Goal: Task Accomplishment & Management: Manage account settings

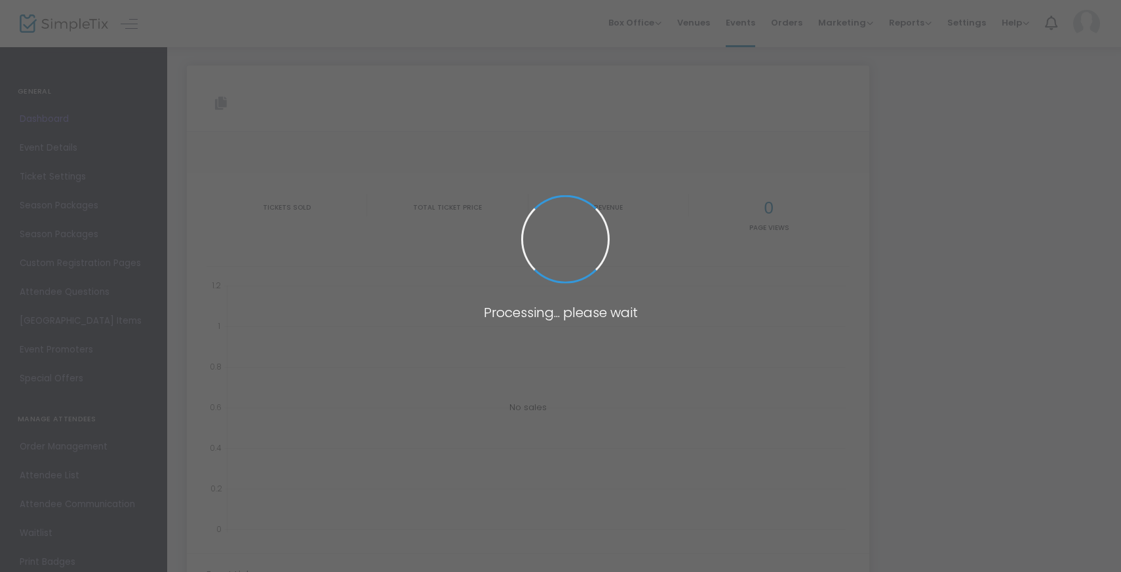
type input "[URL][DOMAIN_NAME]"
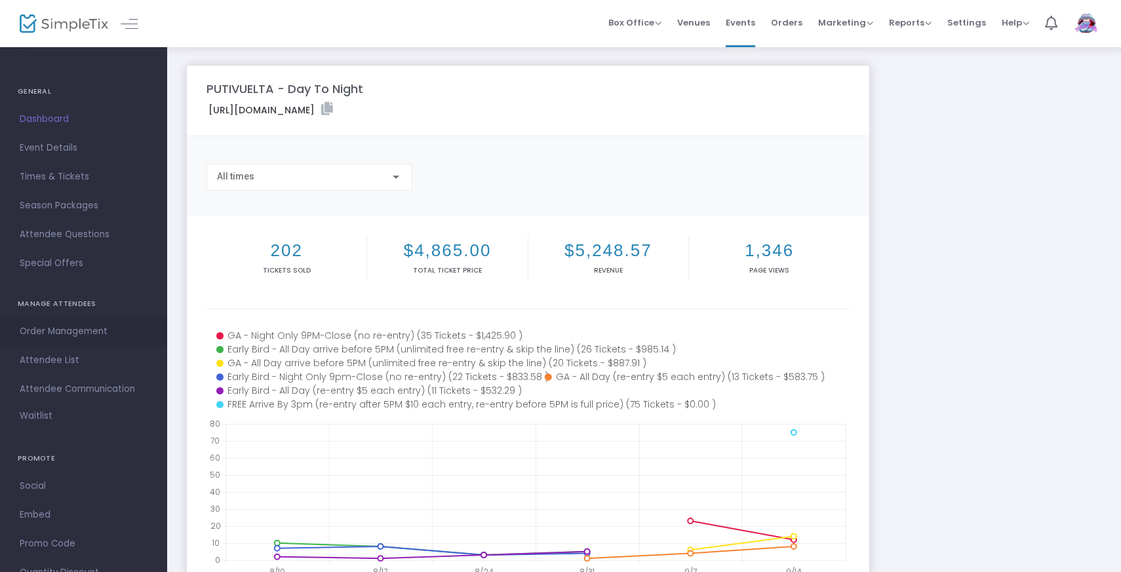
click at [70, 332] on span "Order Management" at bounding box center [84, 331] width 128 height 17
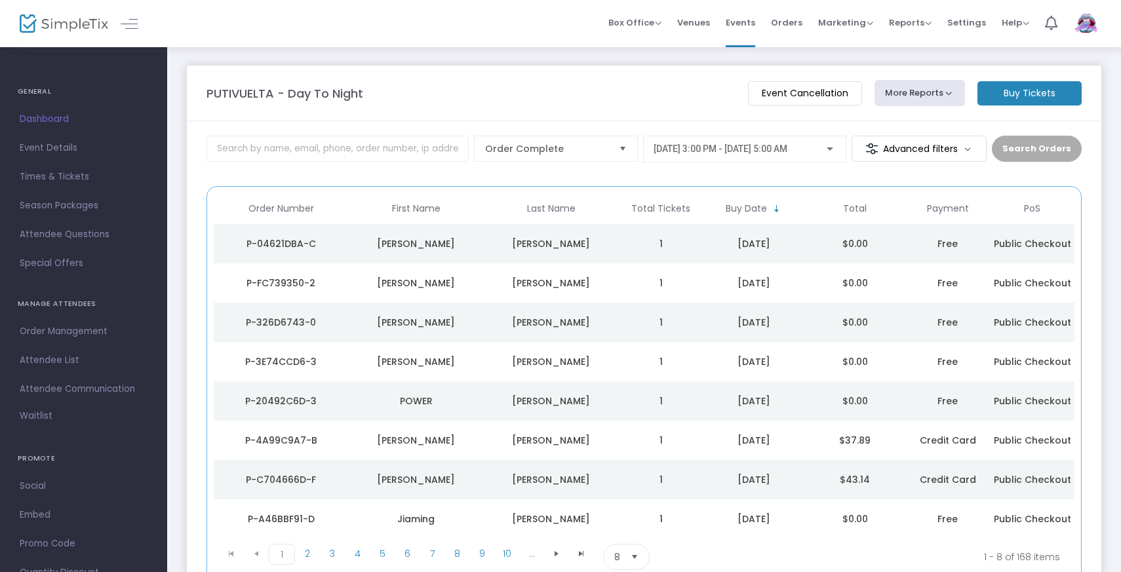
scroll to position [110, 0]
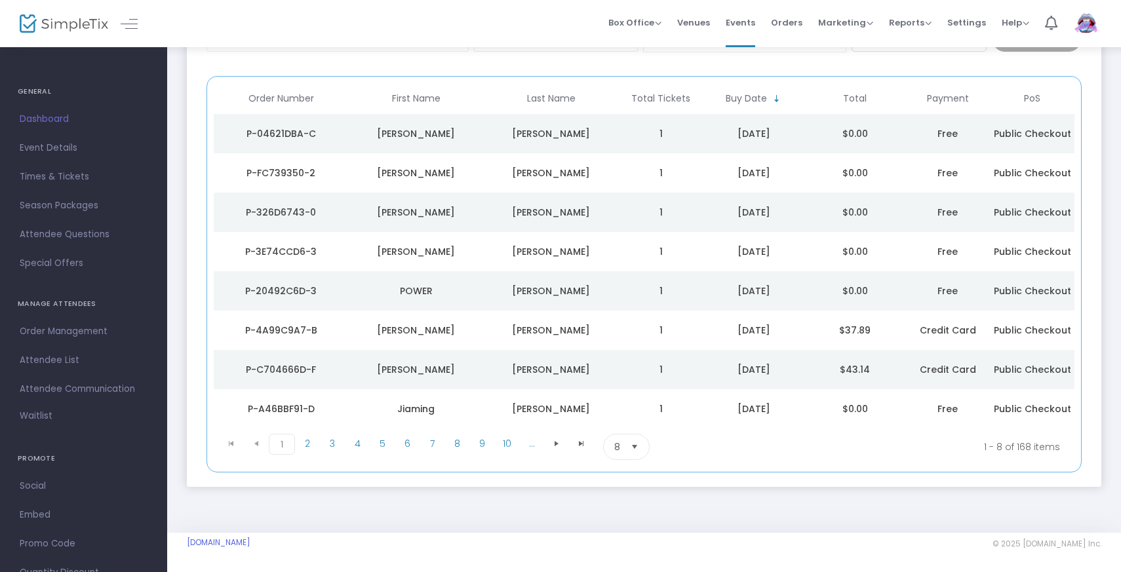
click at [616, 444] on span "8" at bounding box center [617, 447] width 6 height 13
click at [620, 546] on li "100" at bounding box center [626, 553] width 45 height 26
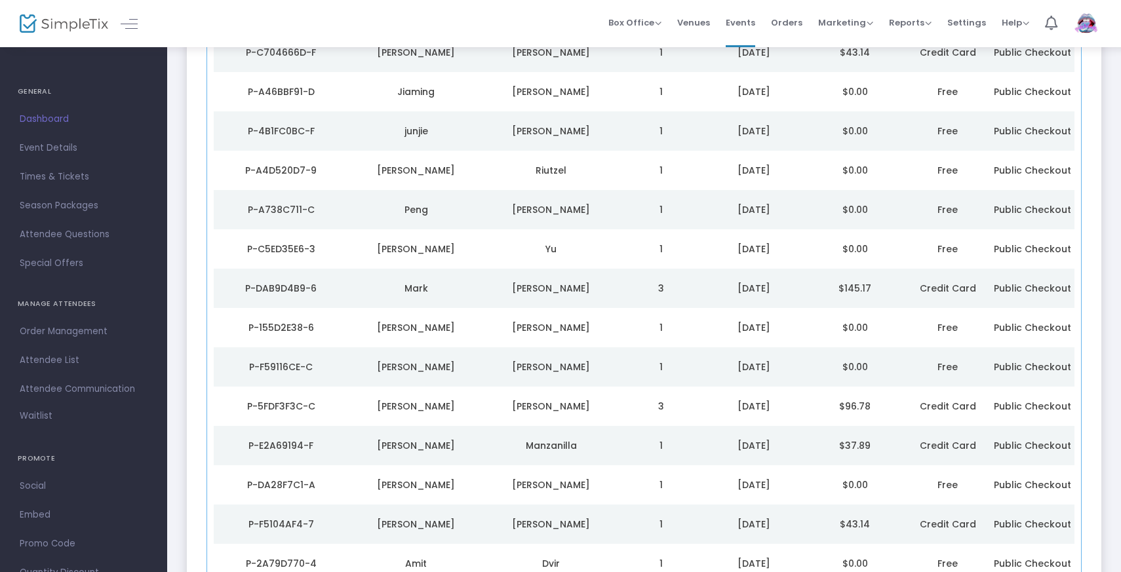
scroll to position [428, 0]
click at [819, 282] on td "$145.17" at bounding box center [854, 287] width 101 height 39
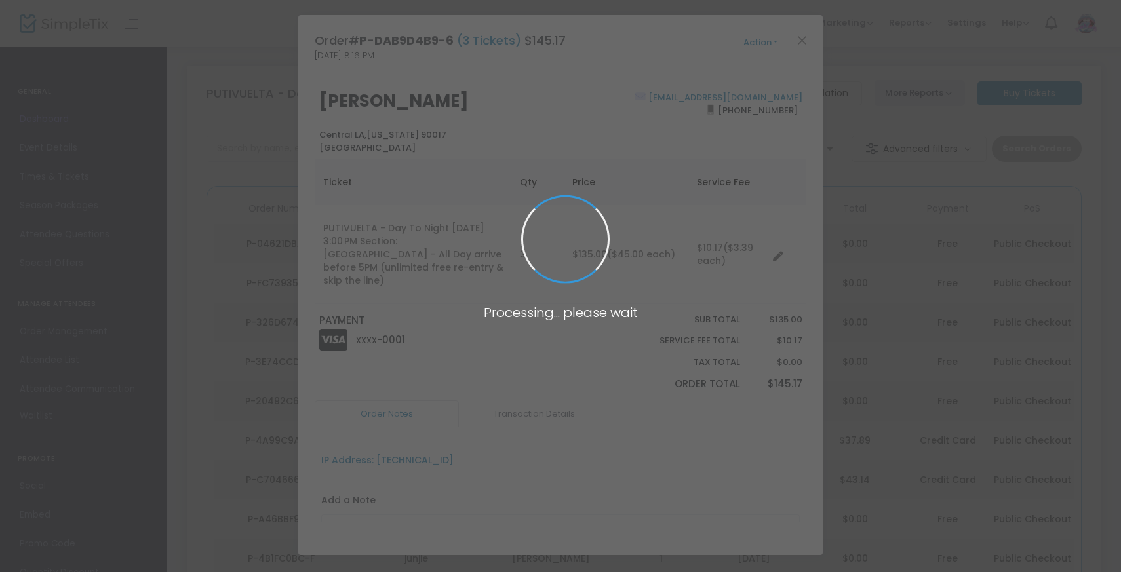
scroll to position [0, 0]
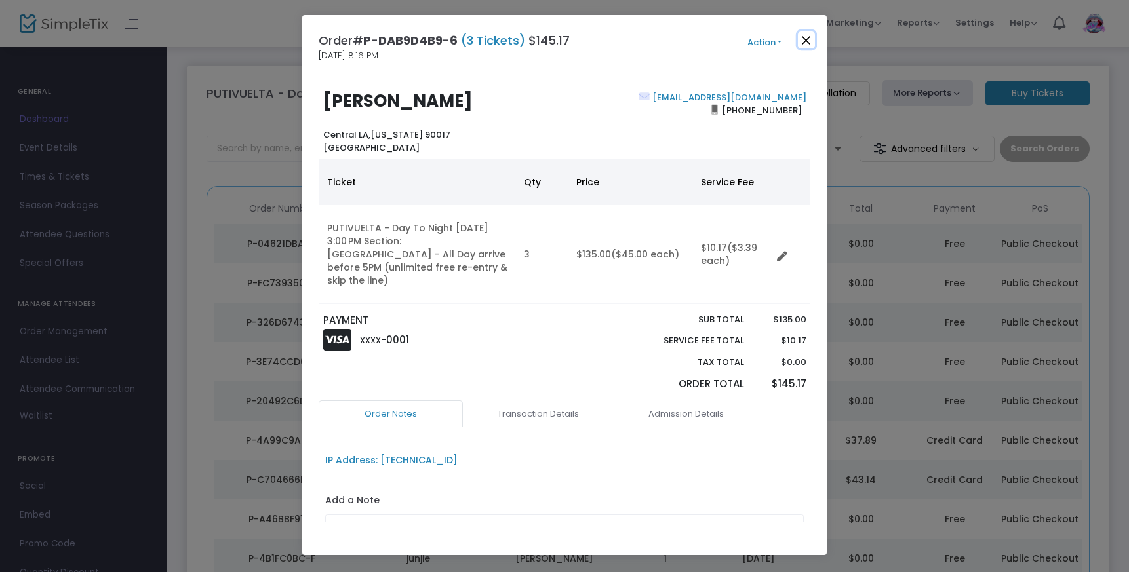
click at [804, 39] on button "Close" at bounding box center [806, 39] width 17 height 17
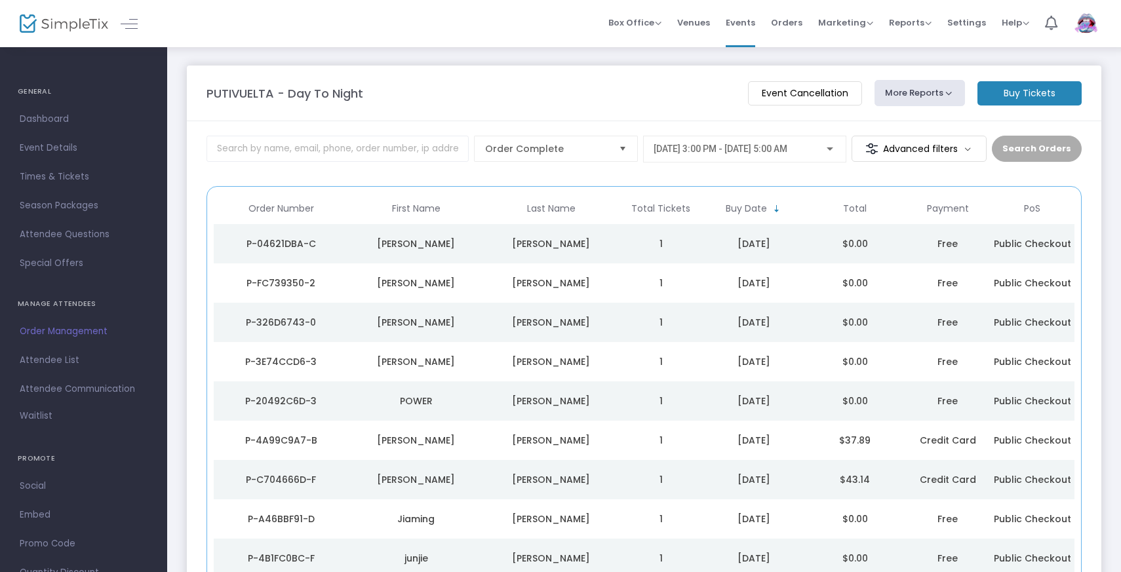
click at [83, 336] on span "Order Management" at bounding box center [84, 331] width 128 height 17
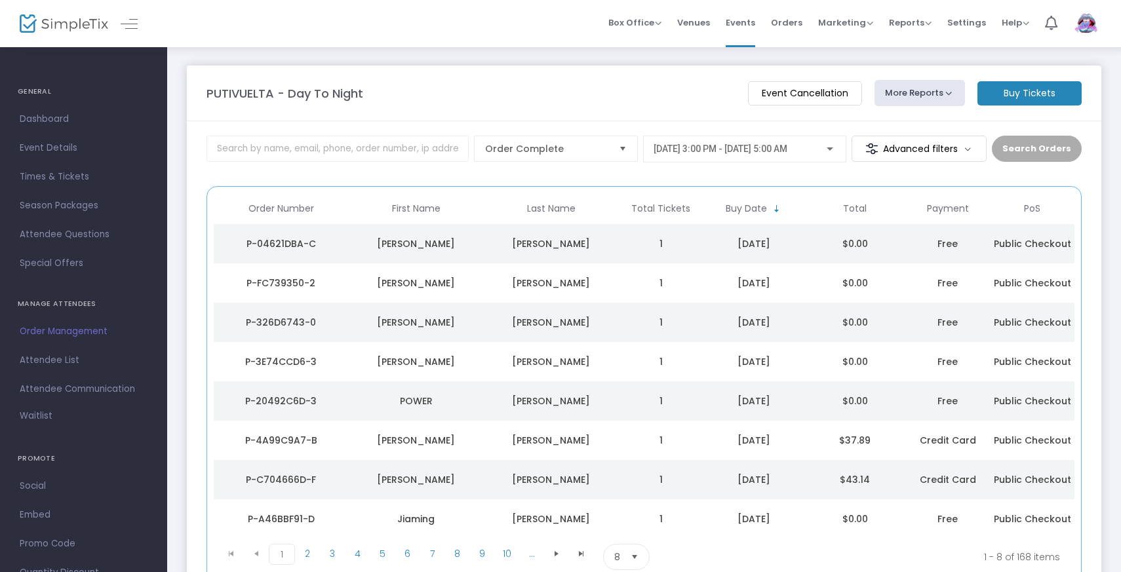
click at [953, 140] on m-button "Advanced filters" at bounding box center [920, 149] width 136 height 26
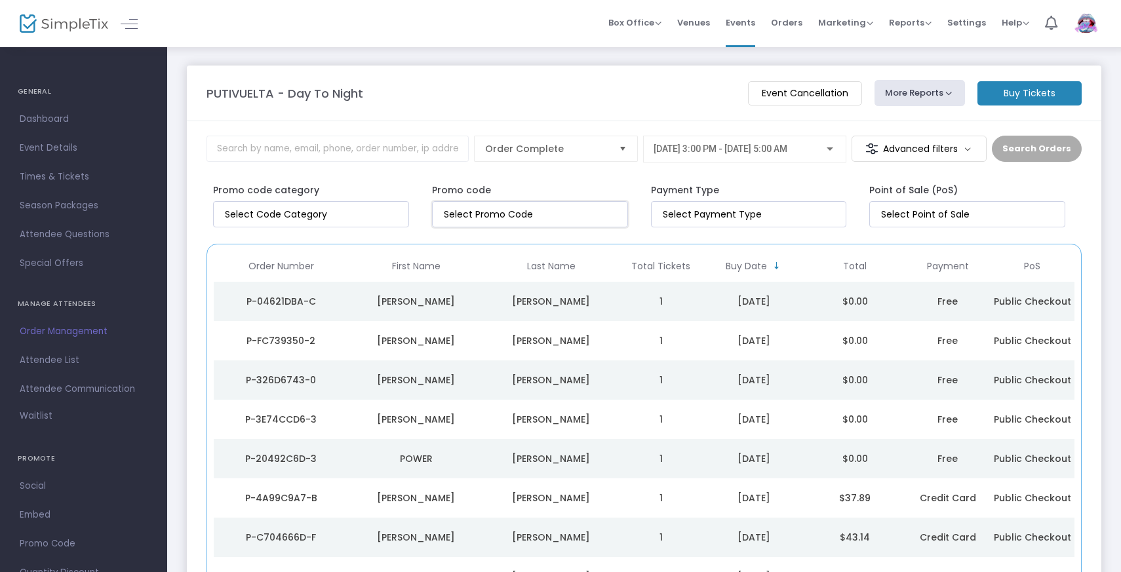
click at [553, 208] on input at bounding box center [533, 215] width 178 height 14
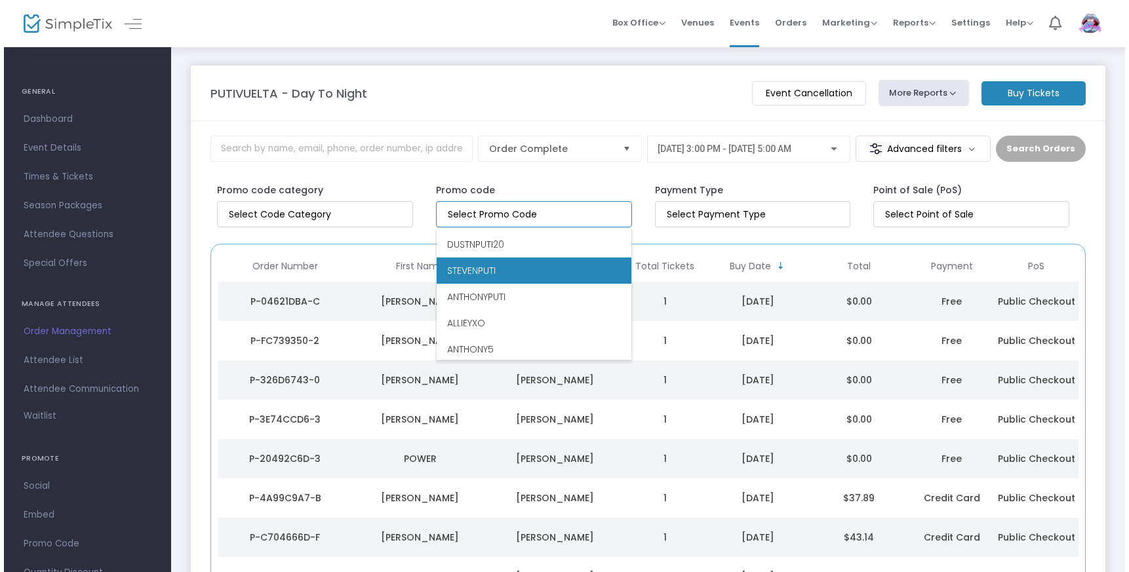
scroll to position [36, 0]
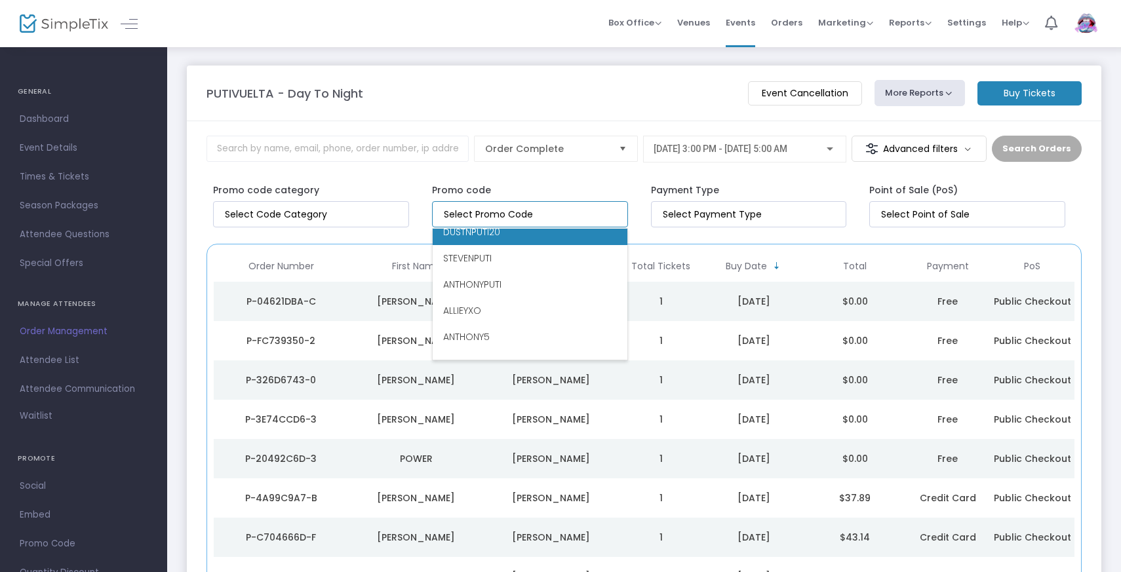
click at [518, 229] on li "DUSTNPUTI20" at bounding box center [530, 232] width 195 height 26
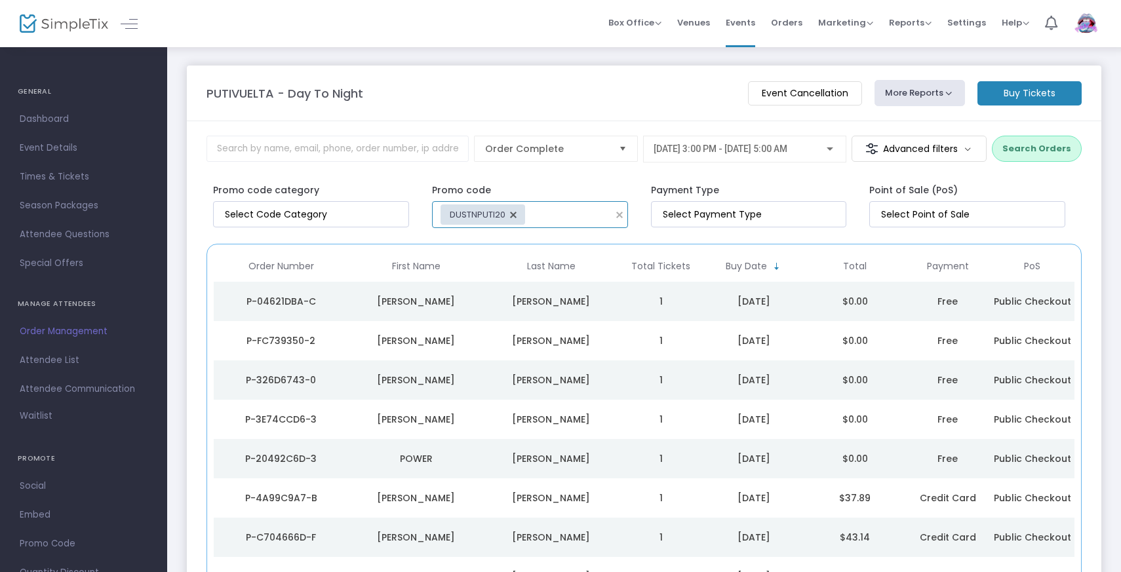
click at [1046, 149] on button "Search Orders" at bounding box center [1037, 149] width 90 height 26
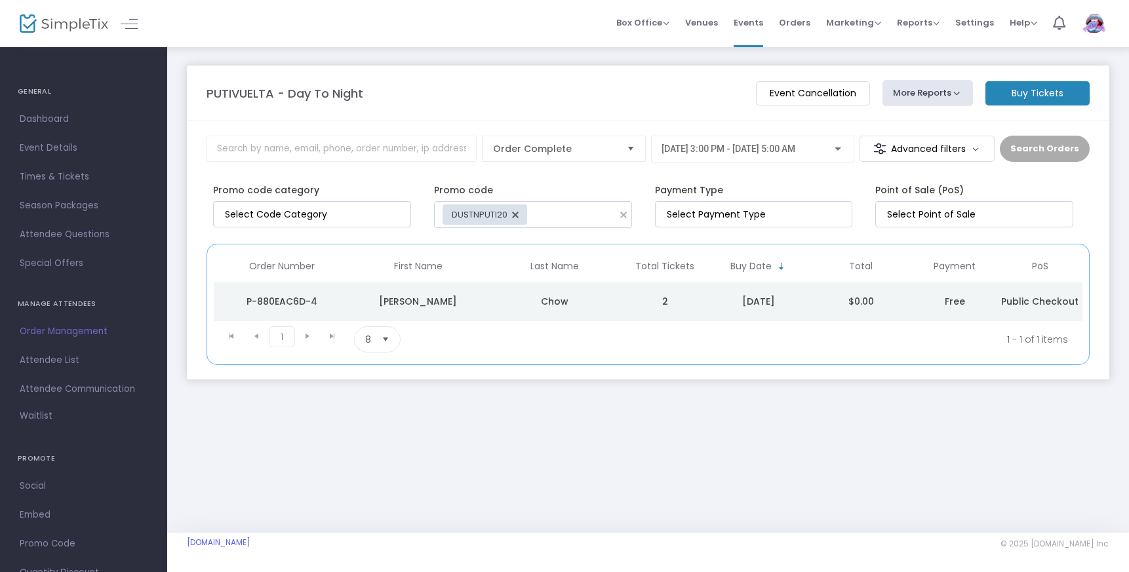
click at [579, 301] on div "Chow" at bounding box center [555, 301] width 130 height 13
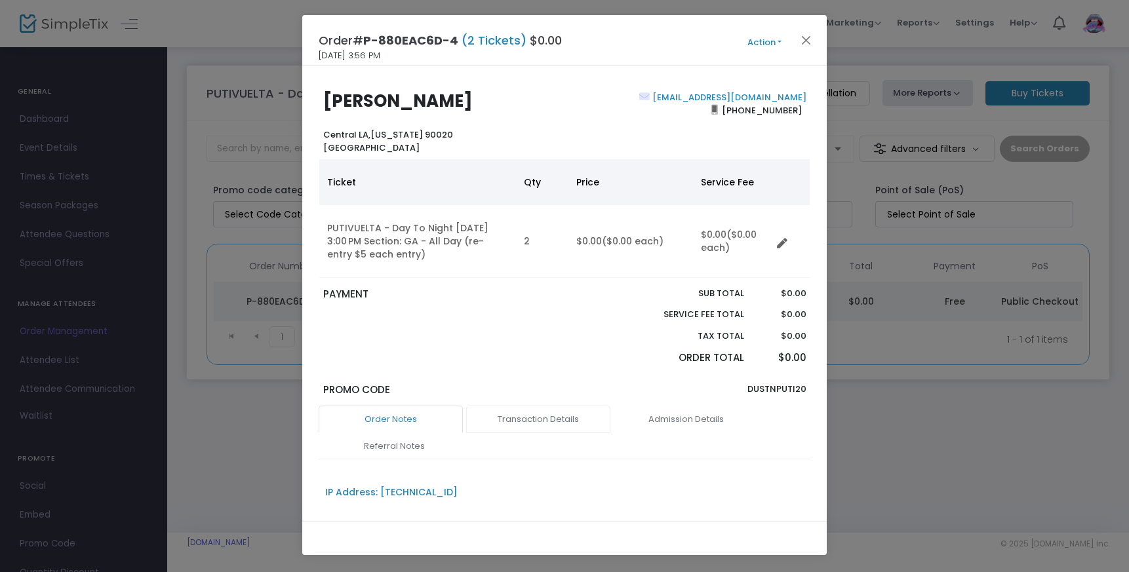
click at [510, 417] on link "Transaction Details" at bounding box center [538, 420] width 144 height 28
click at [417, 419] on link "Order Notes" at bounding box center [391, 420] width 144 height 28
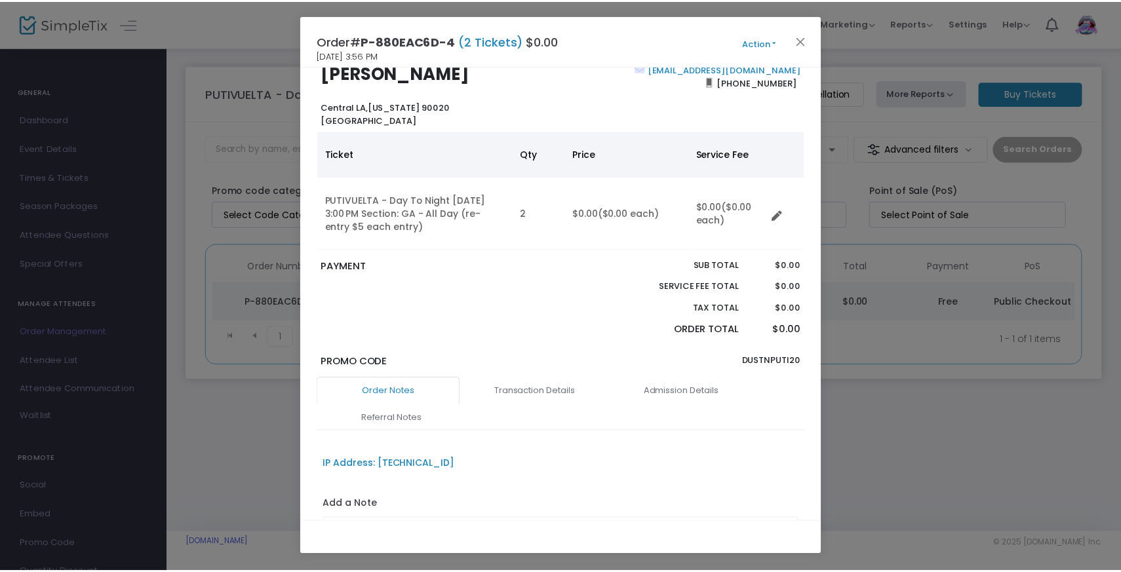
scroll to position [0, 0]
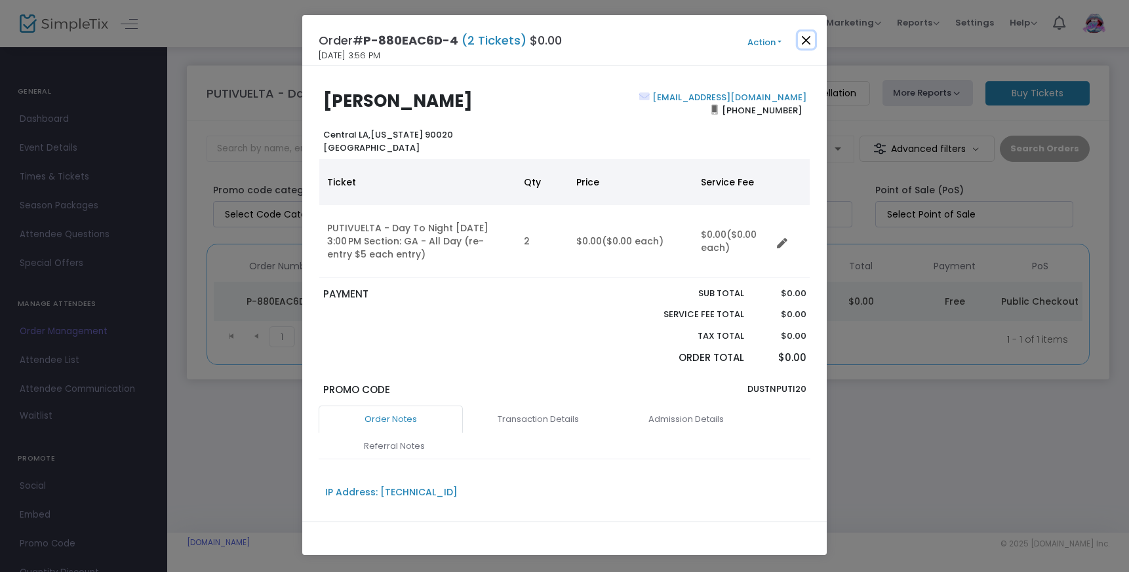
click at [806, 39] on button "Close" at bounding box center [806, 39] width 17 height 17
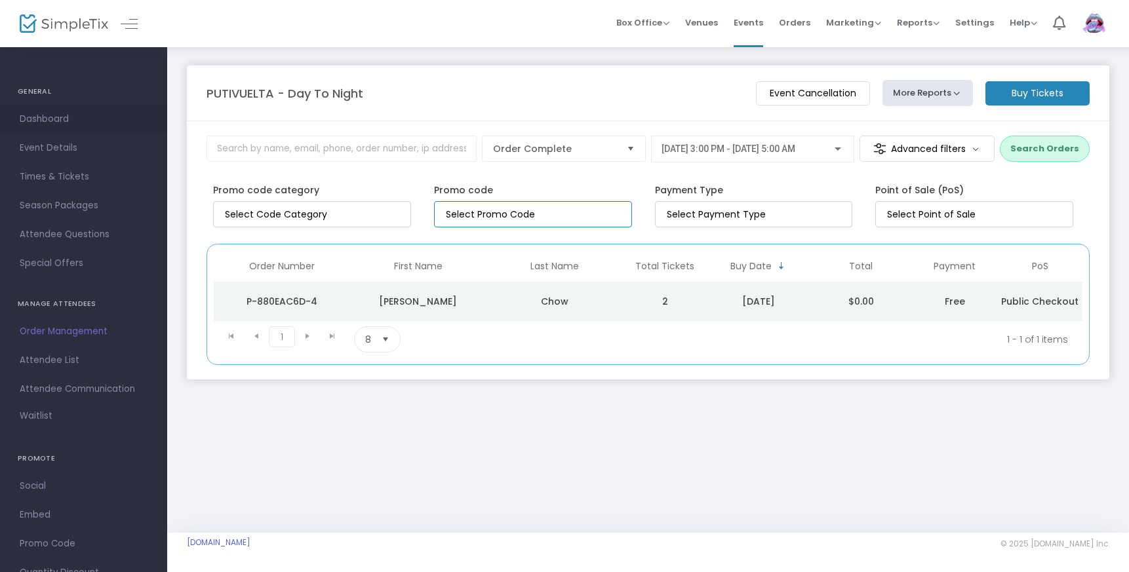
click at [52, 116] on span "Dashboard" at bounding box center [84, 119] width 128 height 17
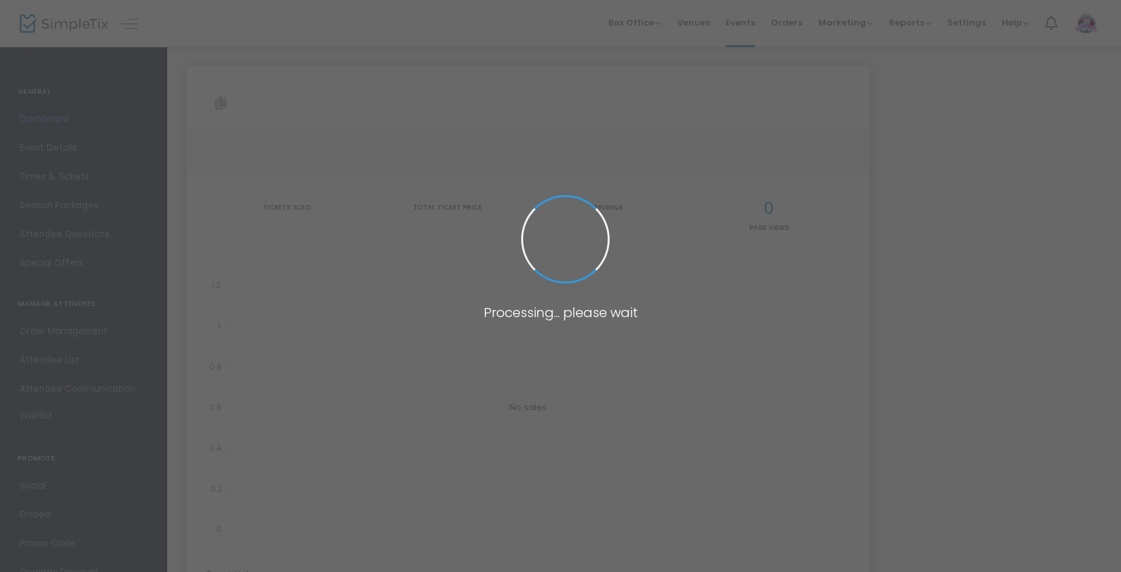
type input "[URL][DOMAIN_NAME]"
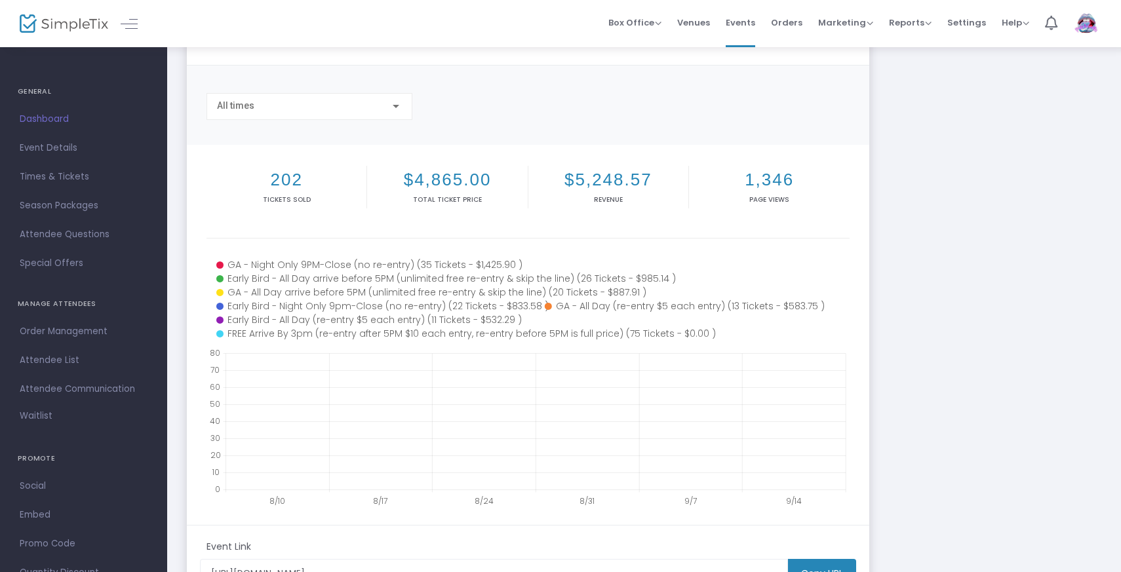
scroll to position [73, 0]
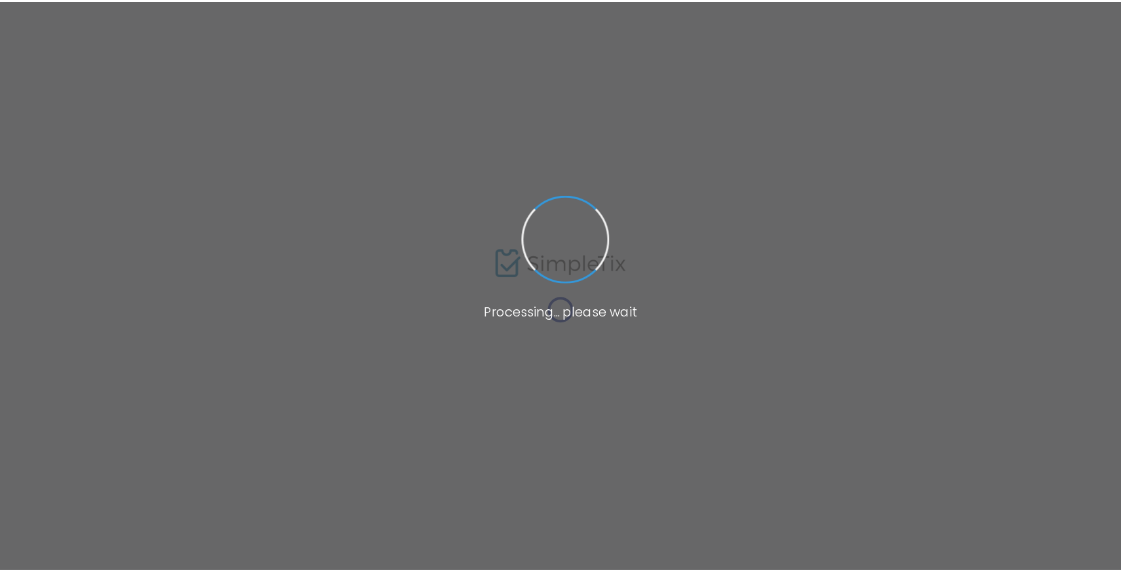
scroll to position [73, 0]
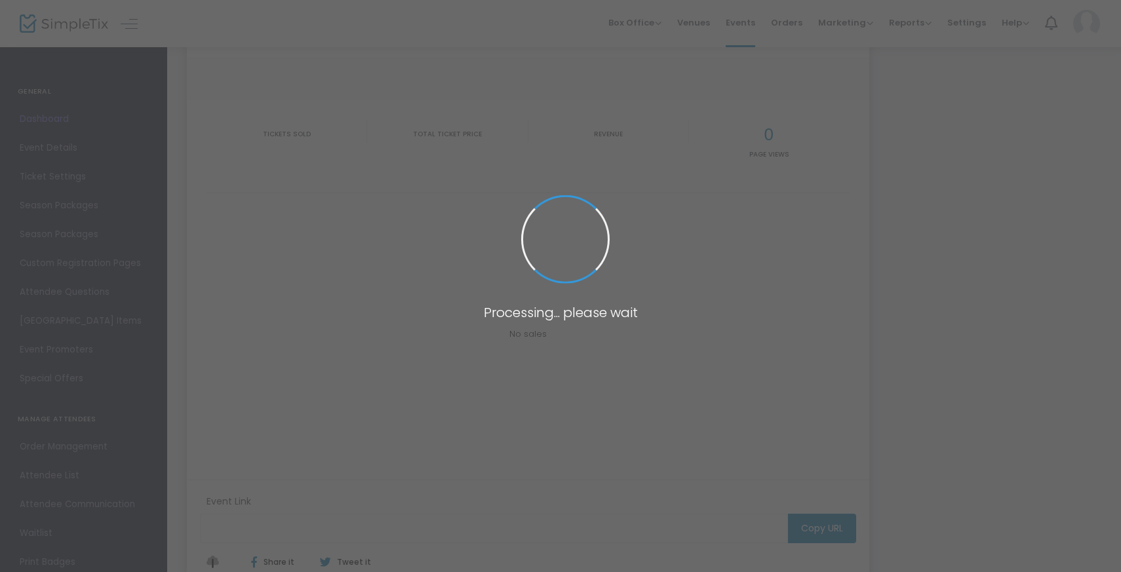
type input "[URL][DOMAIN_NAME]"
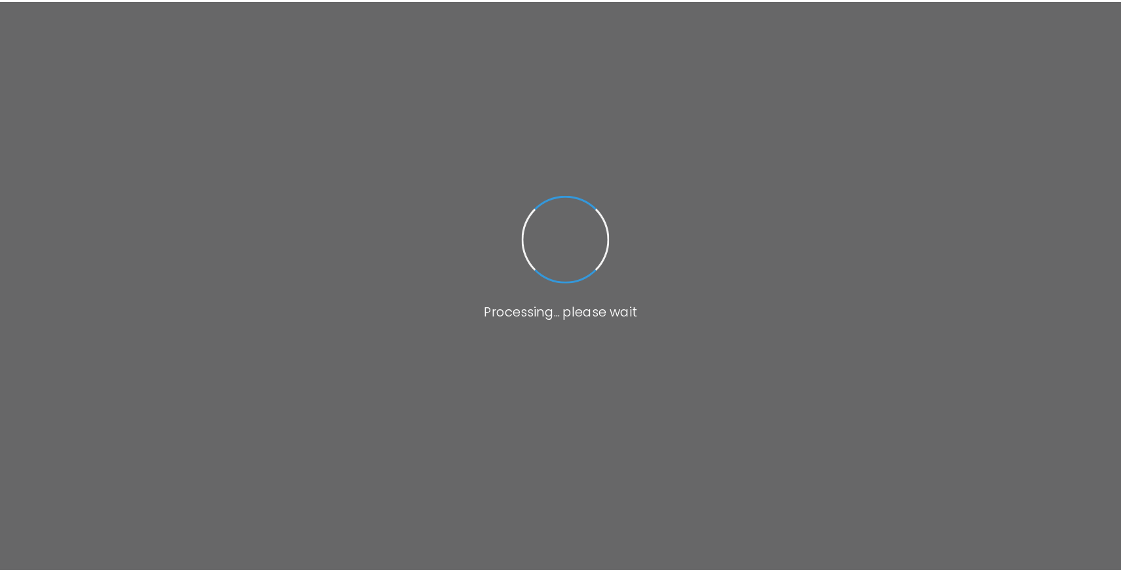
scroll to position [73, 0]
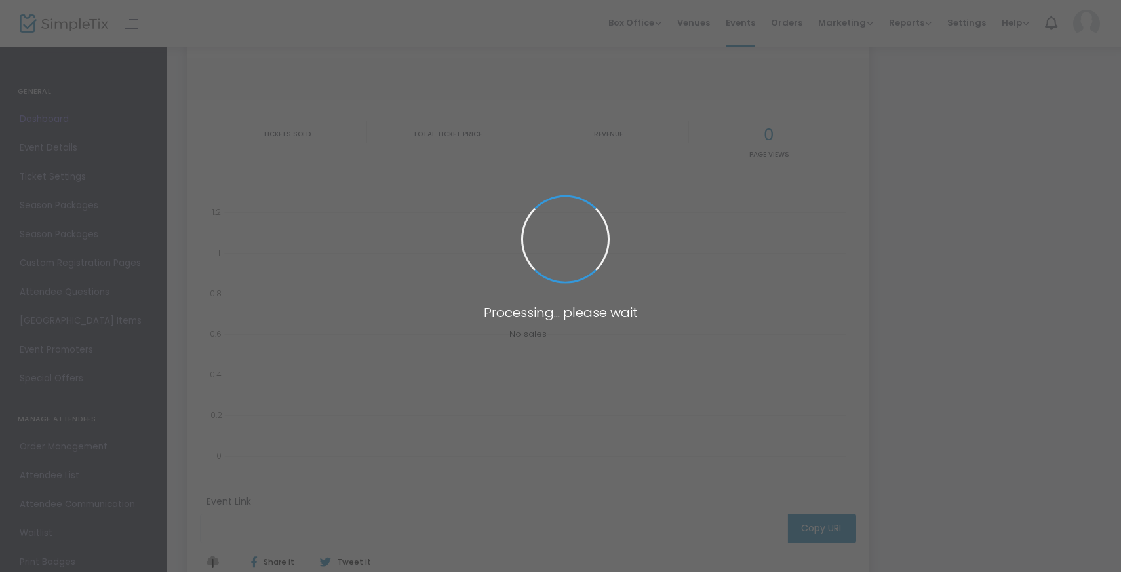
type input "[URL][DOMAIN_NAME]"
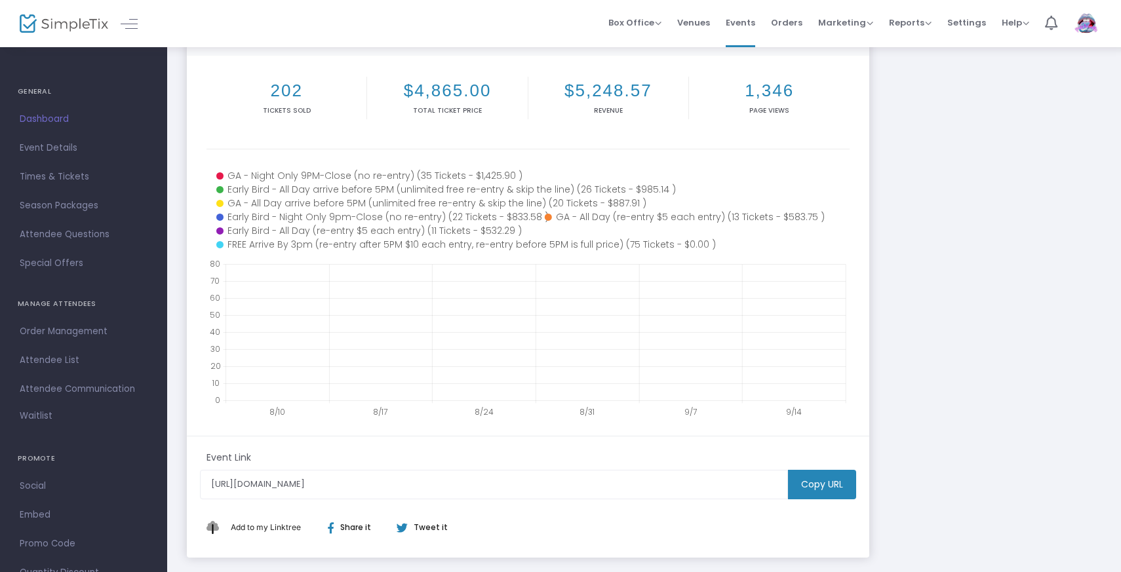
scroll to position [231, 0]
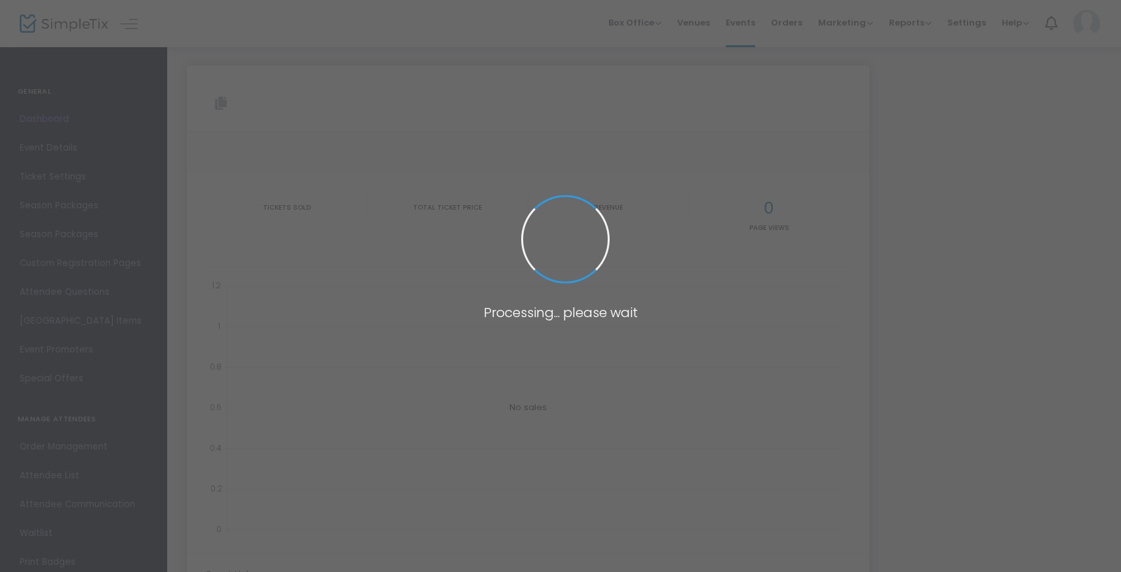
type input "[URL][DOMAIN_NAME]"
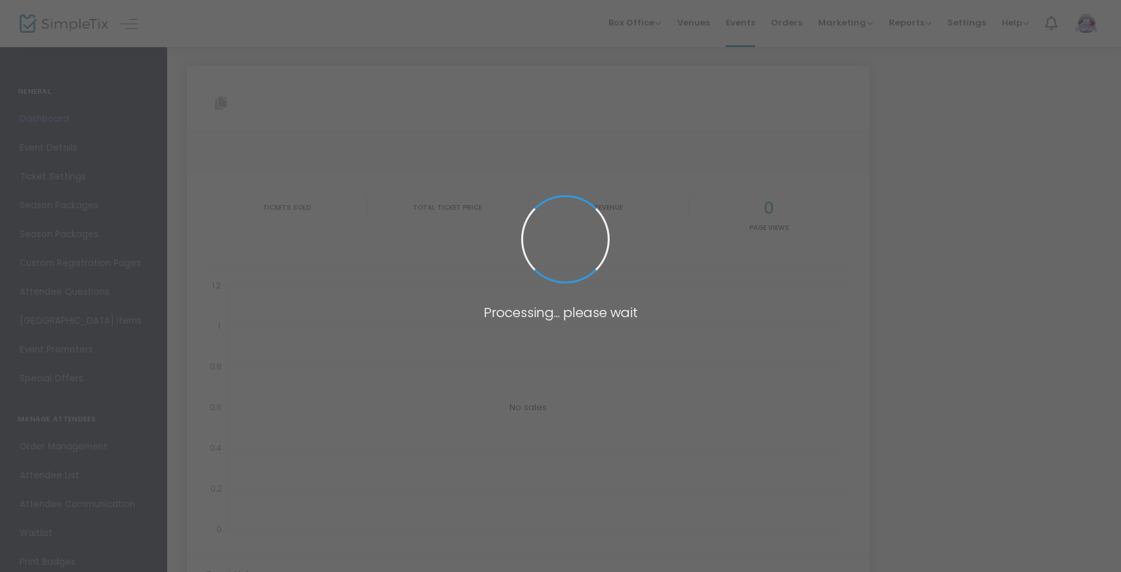
type input "[URL][DOMAIN_NAME]"
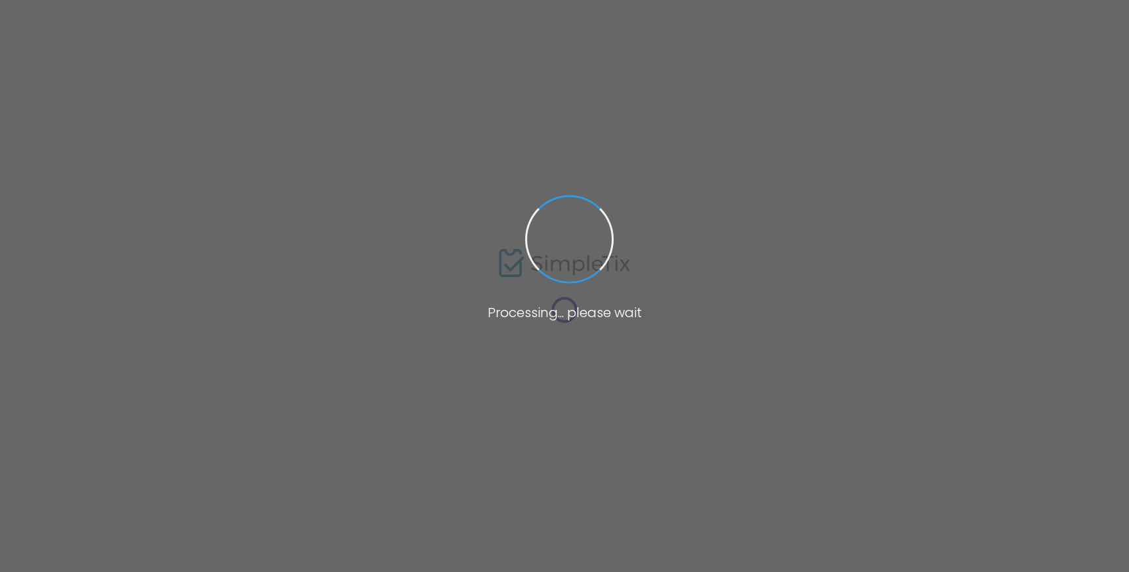
type input "[URL][DOMAIN_NAME]"
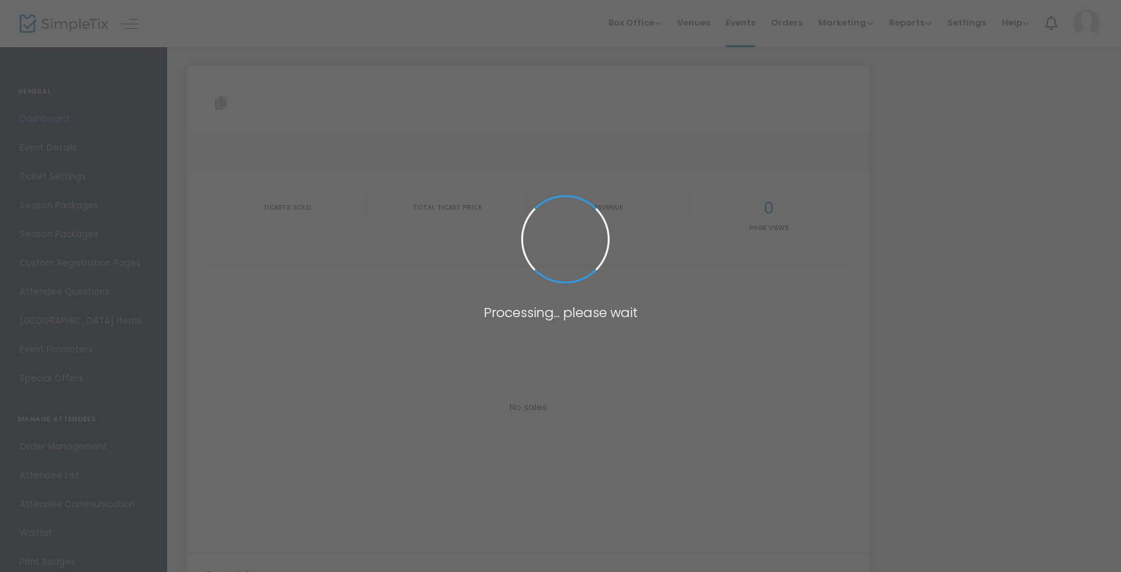
type input "[URL][DOMAIN_NAME]"
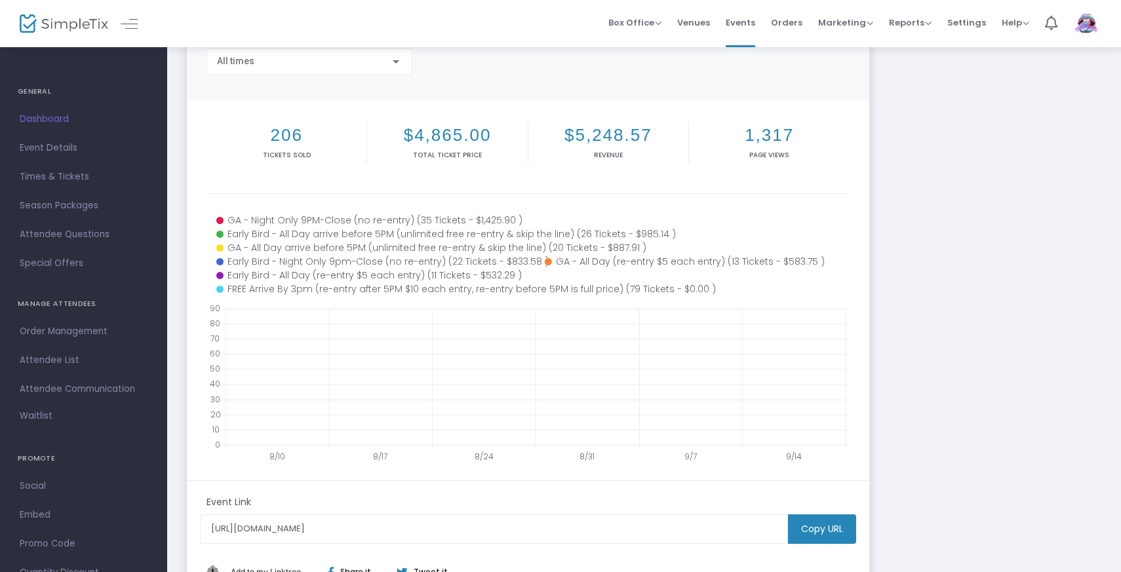
scroll to position [129, 0]
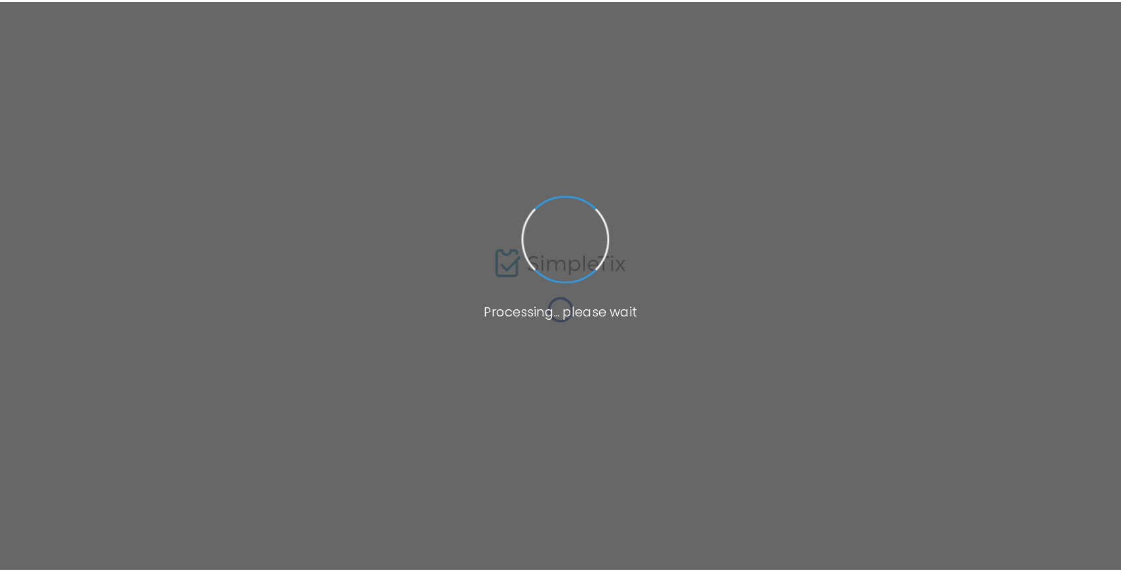
scroll to position [129, 0]
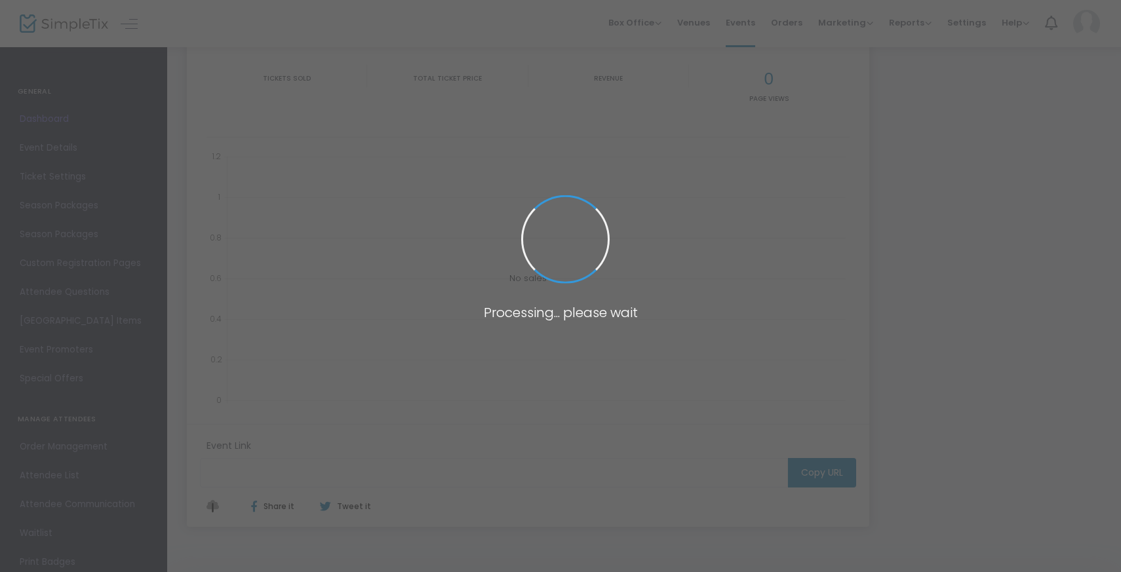
type input "[URL][DOMAIN_NAME]"
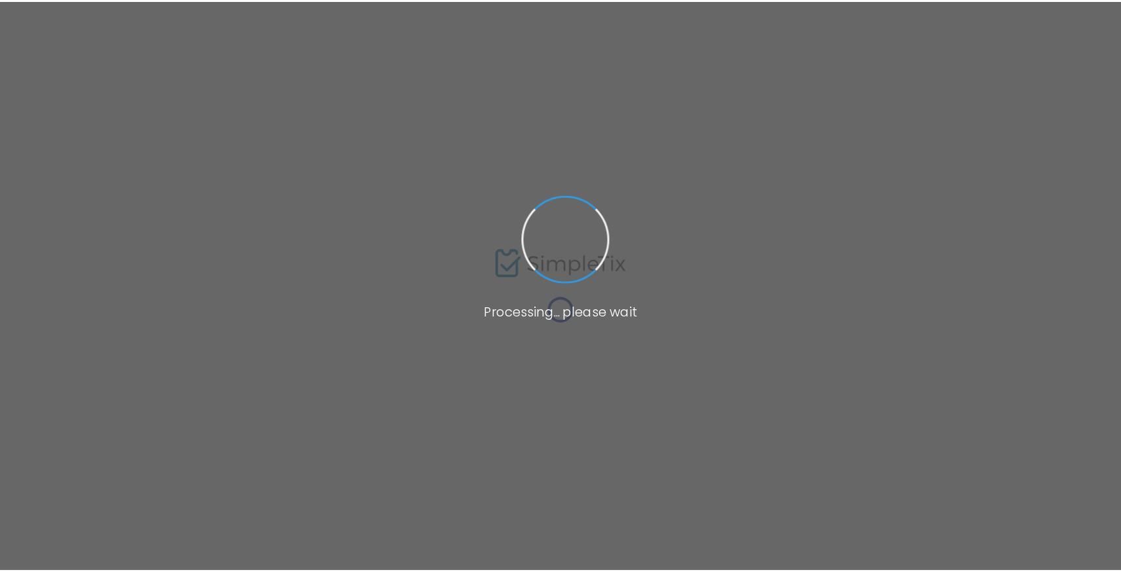
scroll to position [129, 0]
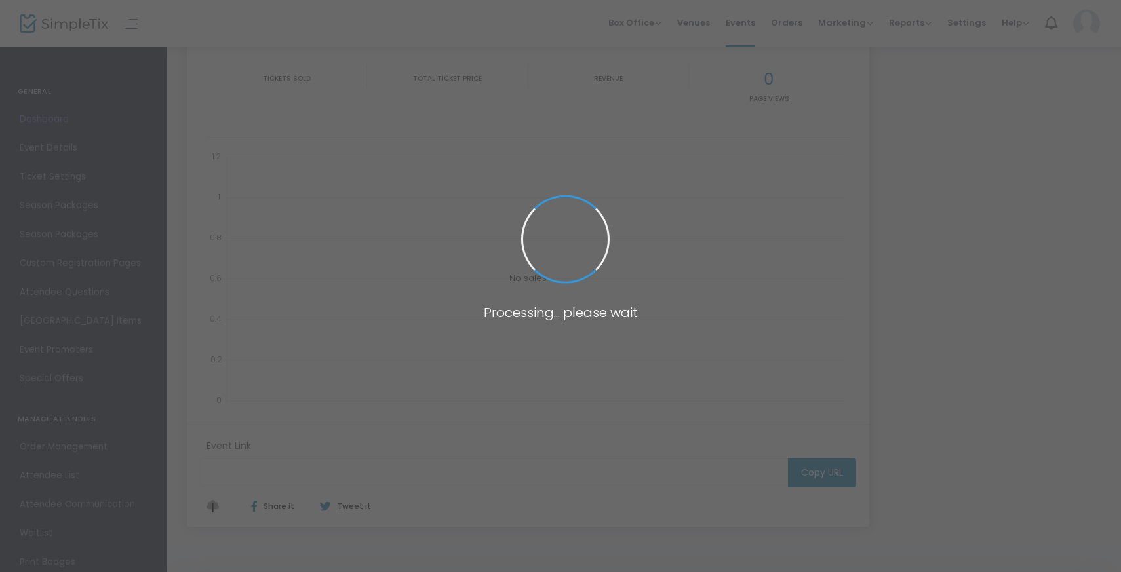
type input "[URL][DOMAIN_NAME]"
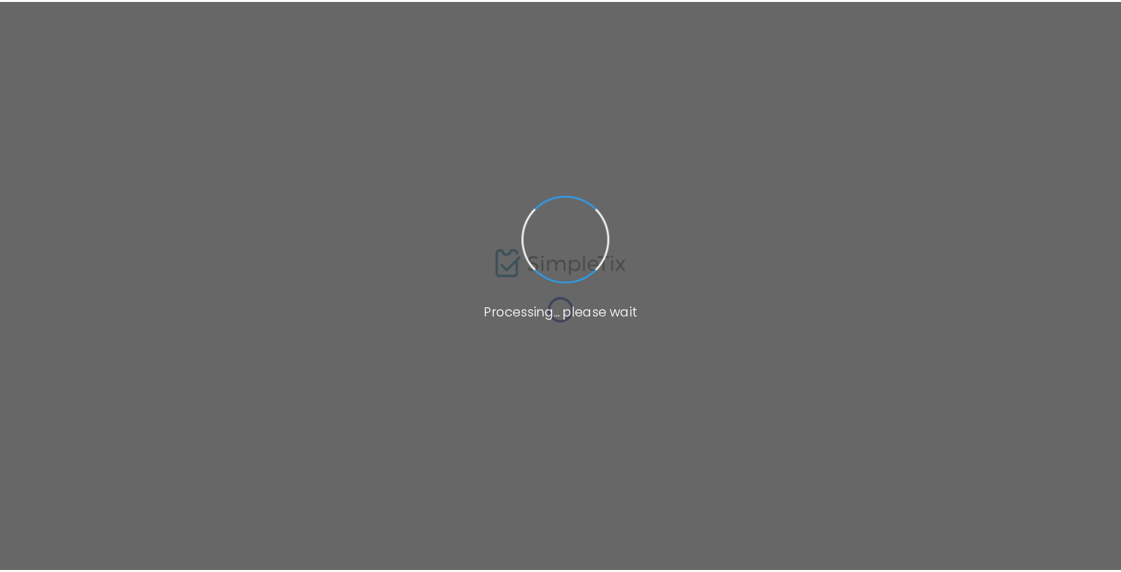
scroll to position [129, 0]
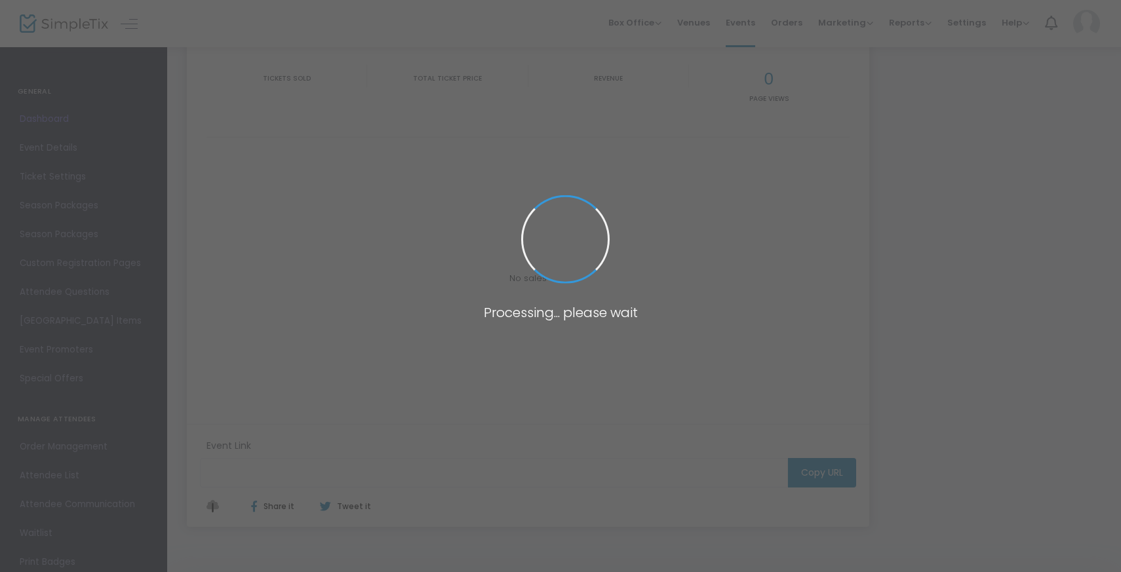
type input "[URL][DOMAIN_NAME]"
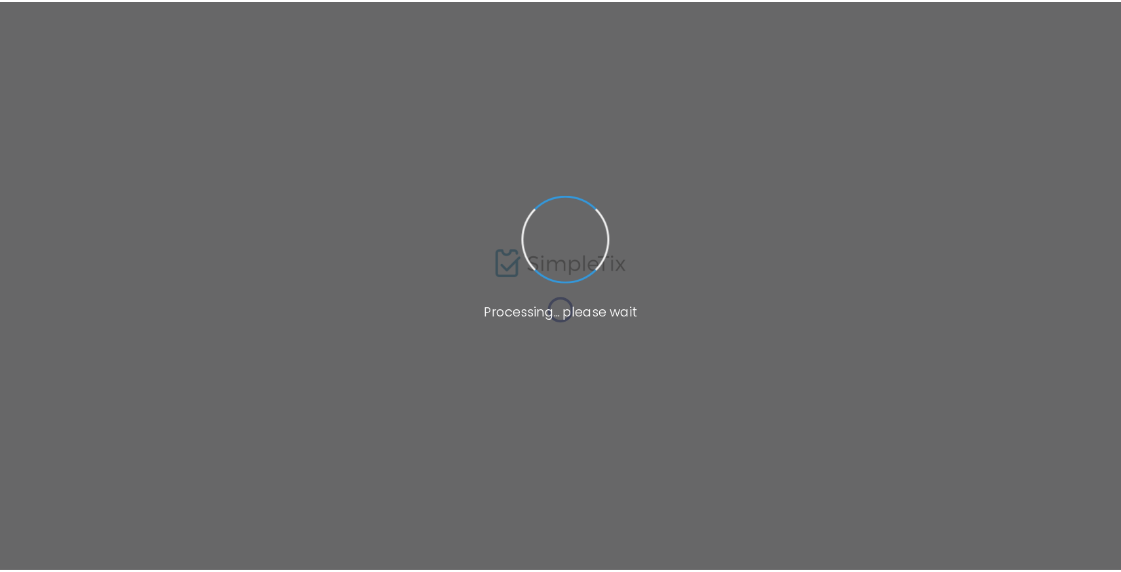
scroll to position [129, 0]
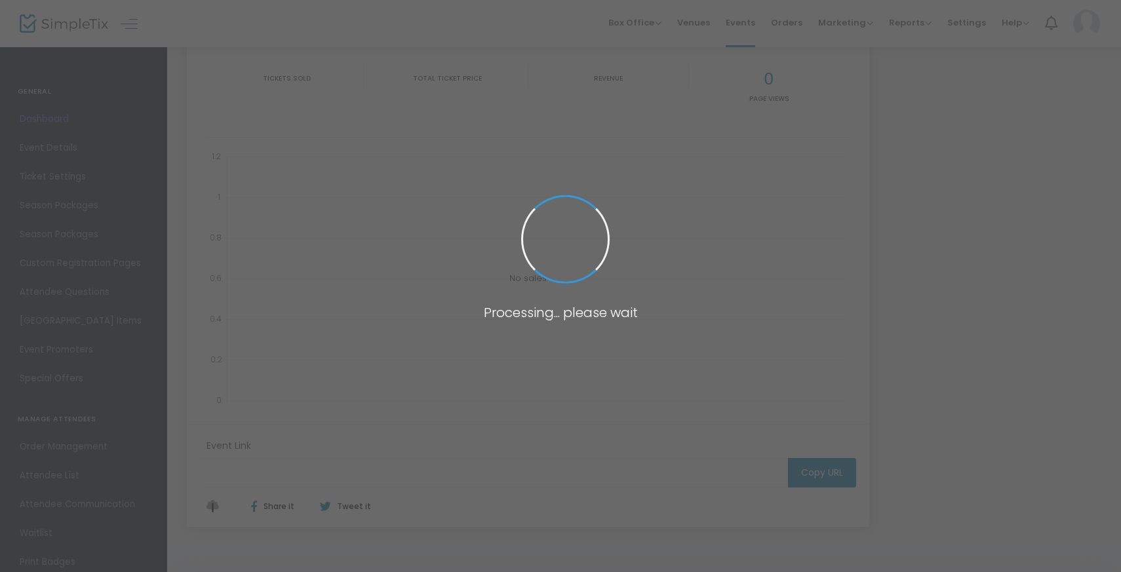
type input "[URL][DOMAIN_NAME]"
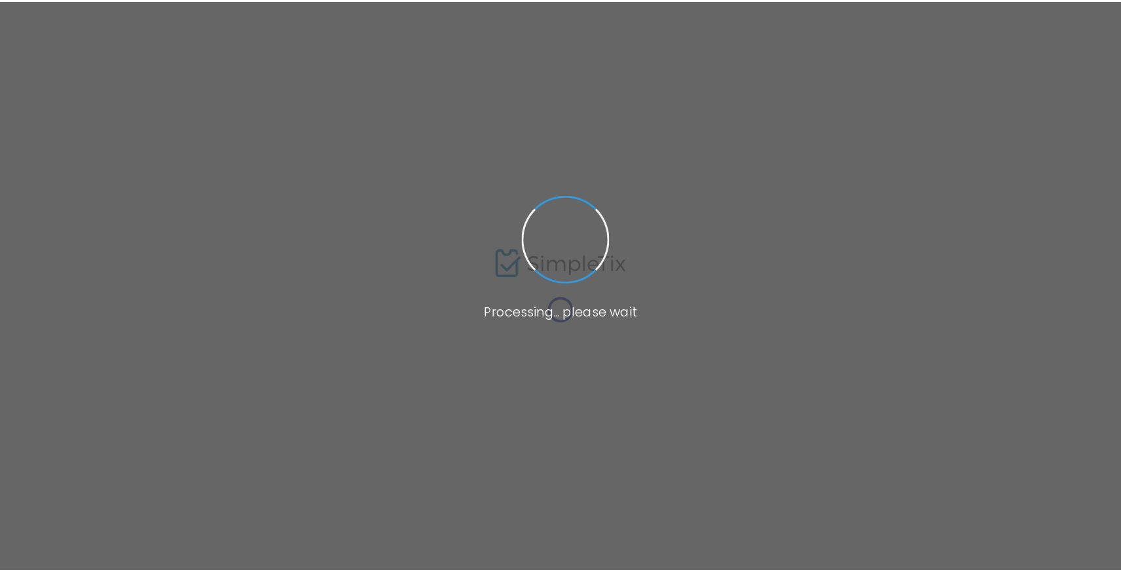
scroll to position [129, 0]
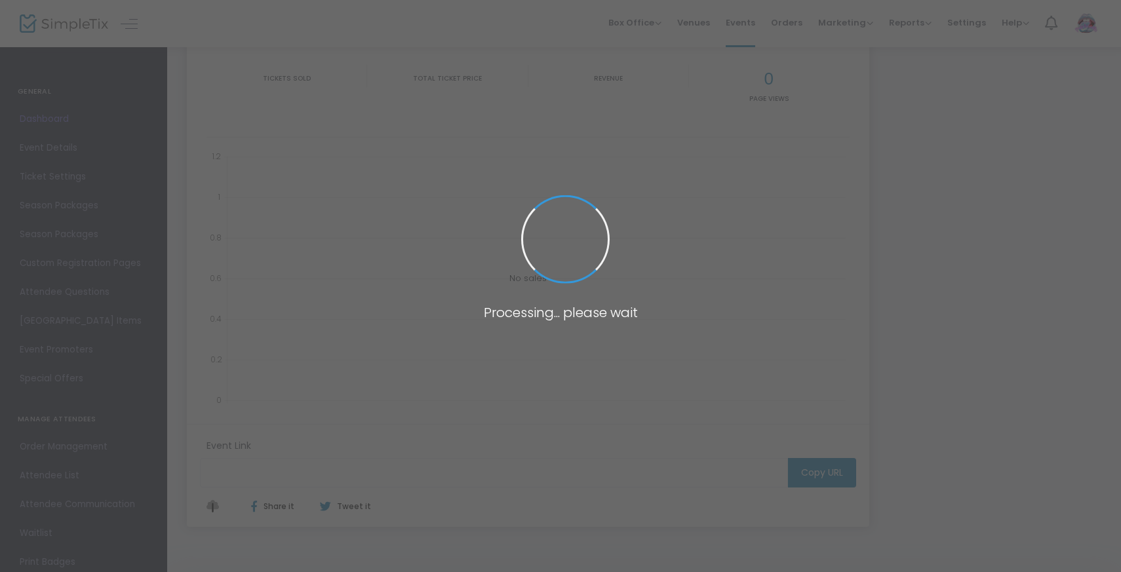
type input "[URL][DOMAIN_NAME]"
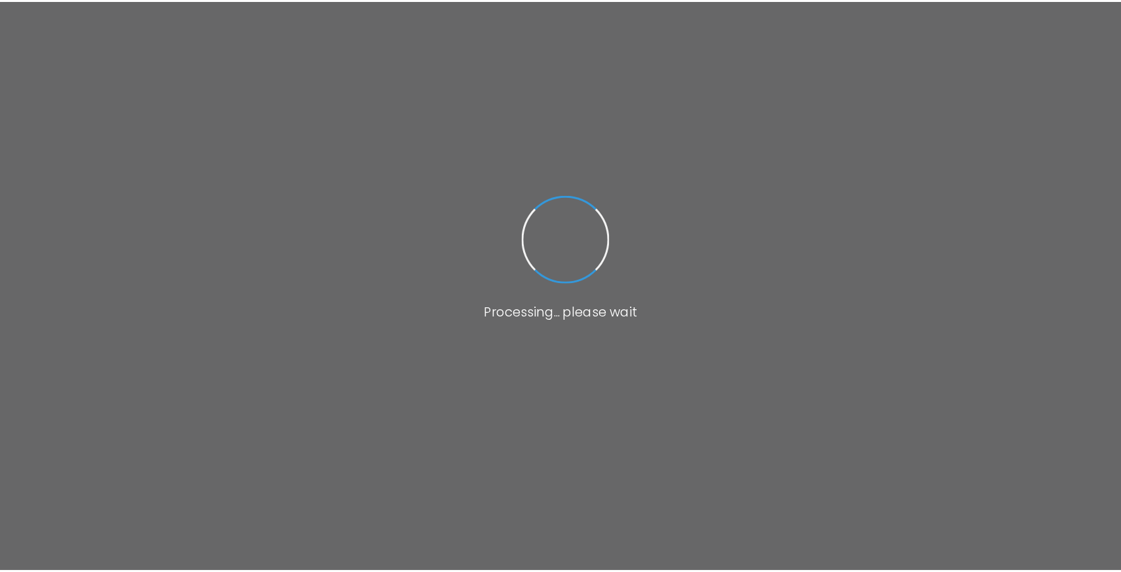
scroll to position [129, 0]
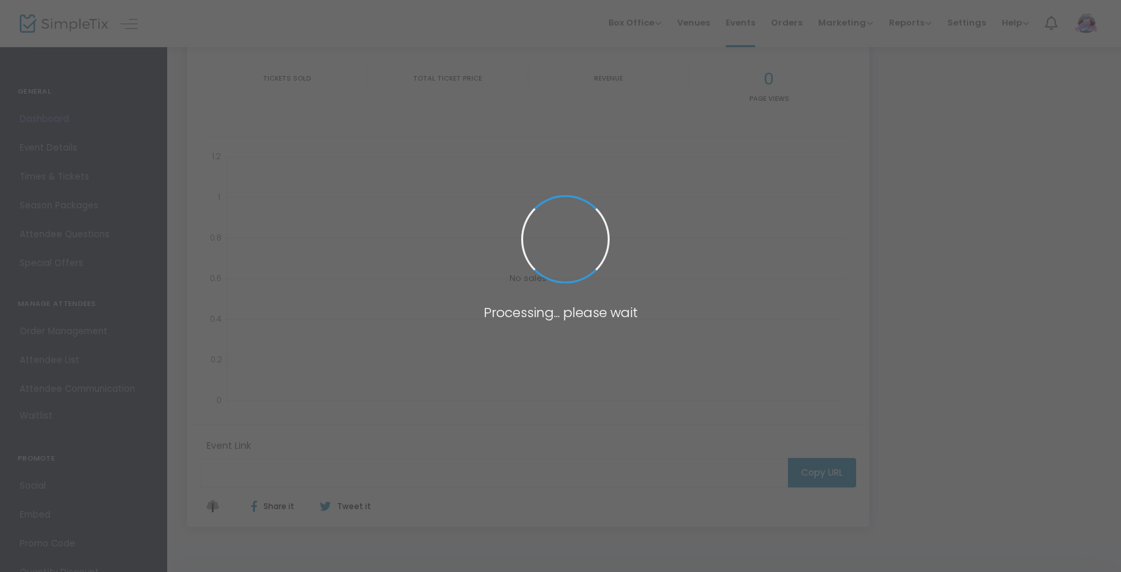
type input "[URL][DOMAIN_NAME]"
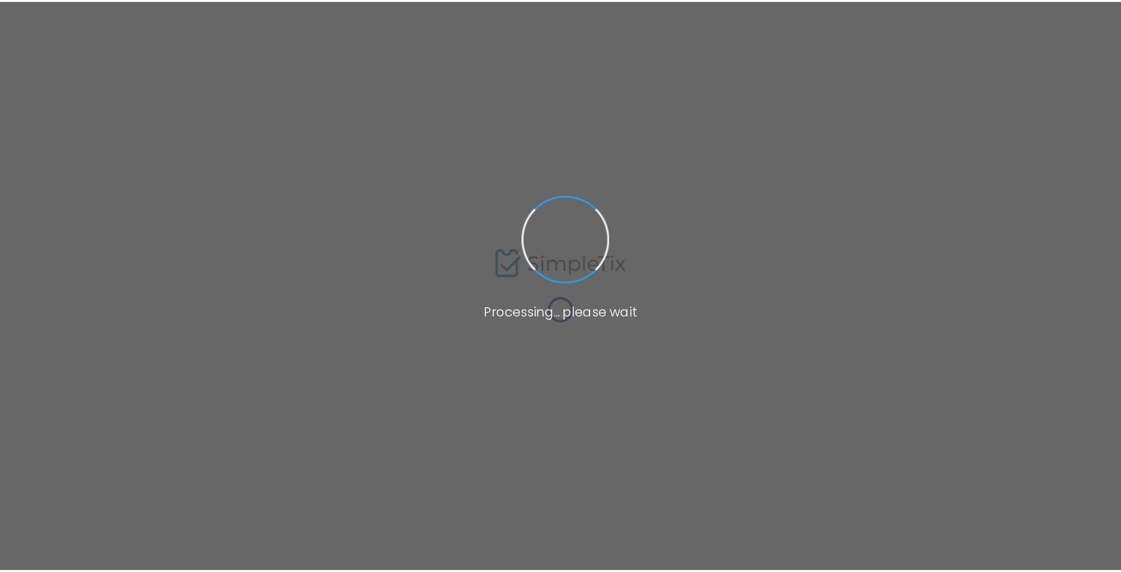
scroll to position [129, 0]
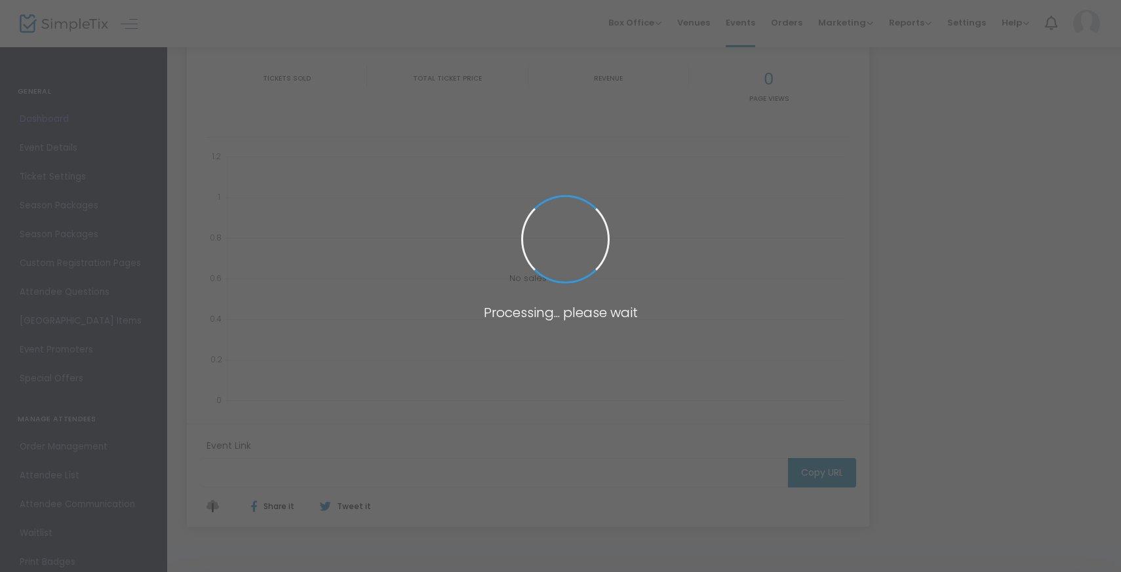
type input "[URL][DOMAIN_NAME]"
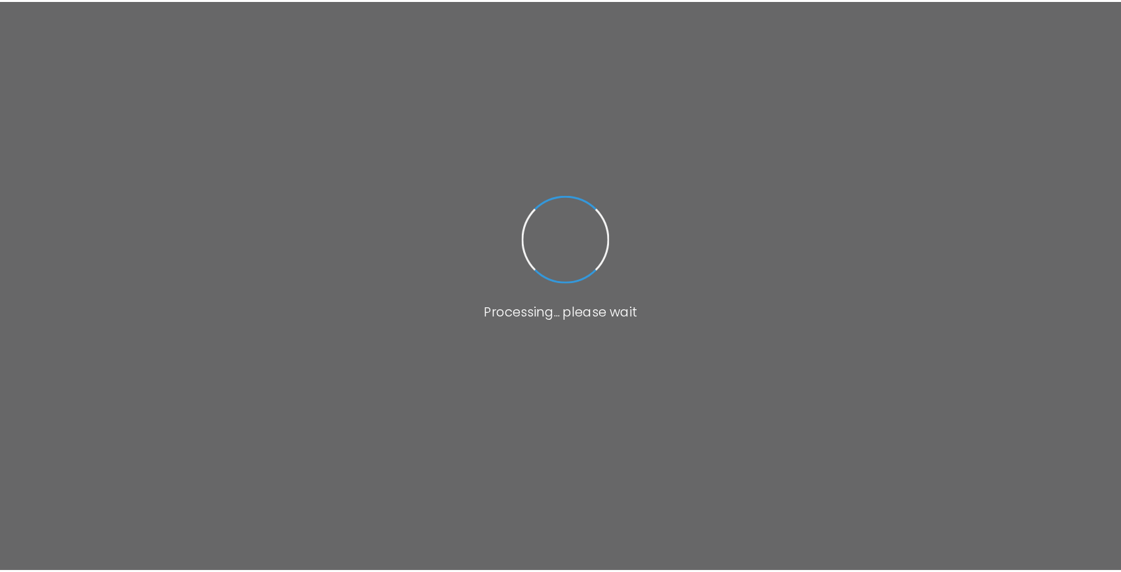
scroll to position [129, 0]
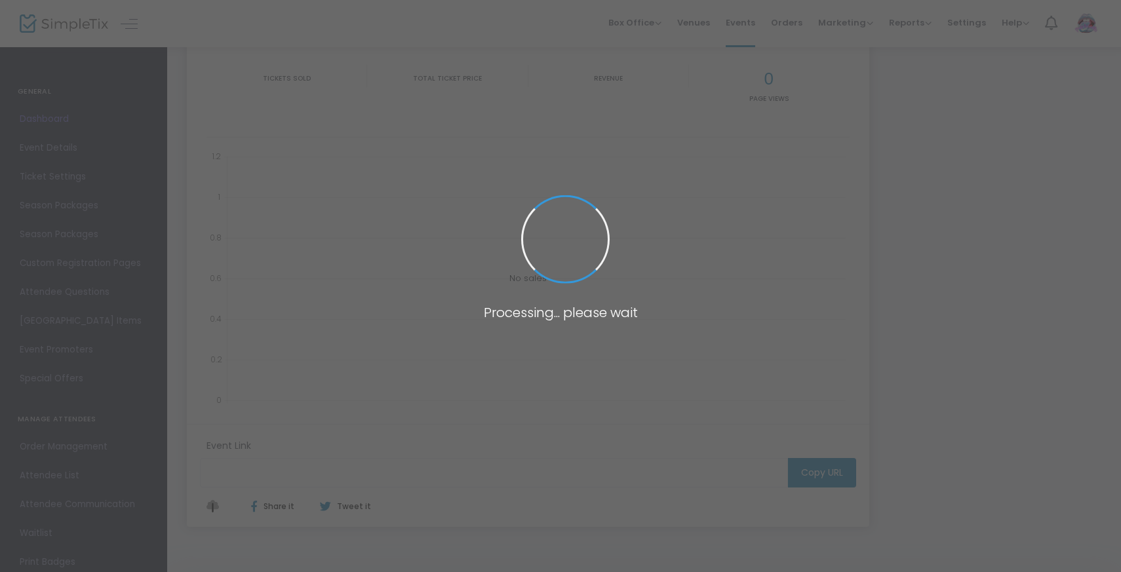
type input "[URL][DOMAIN_NAME]"
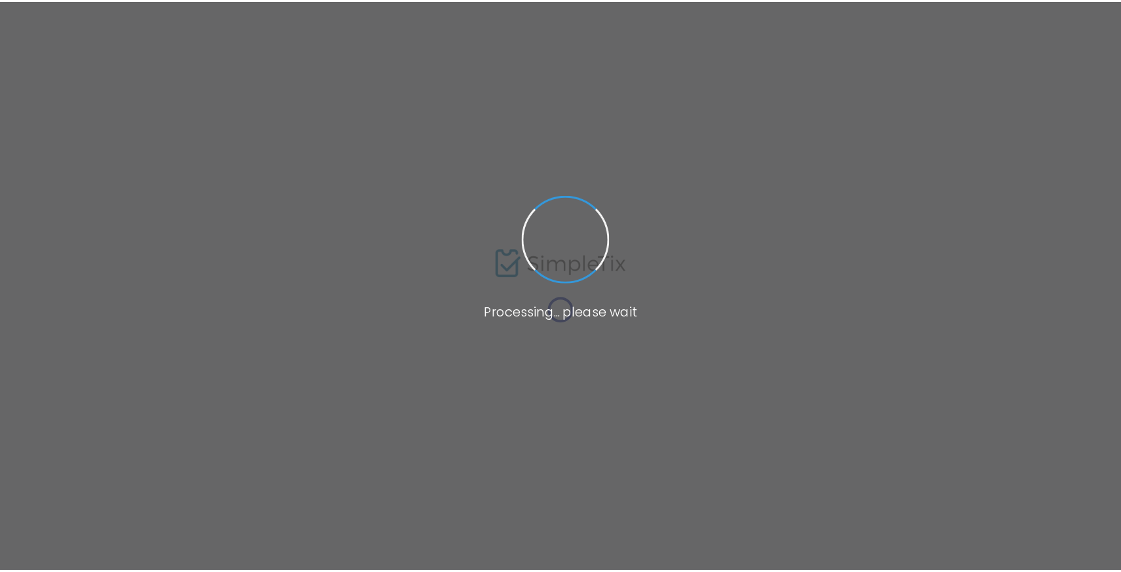
scroll to position [129, 0]
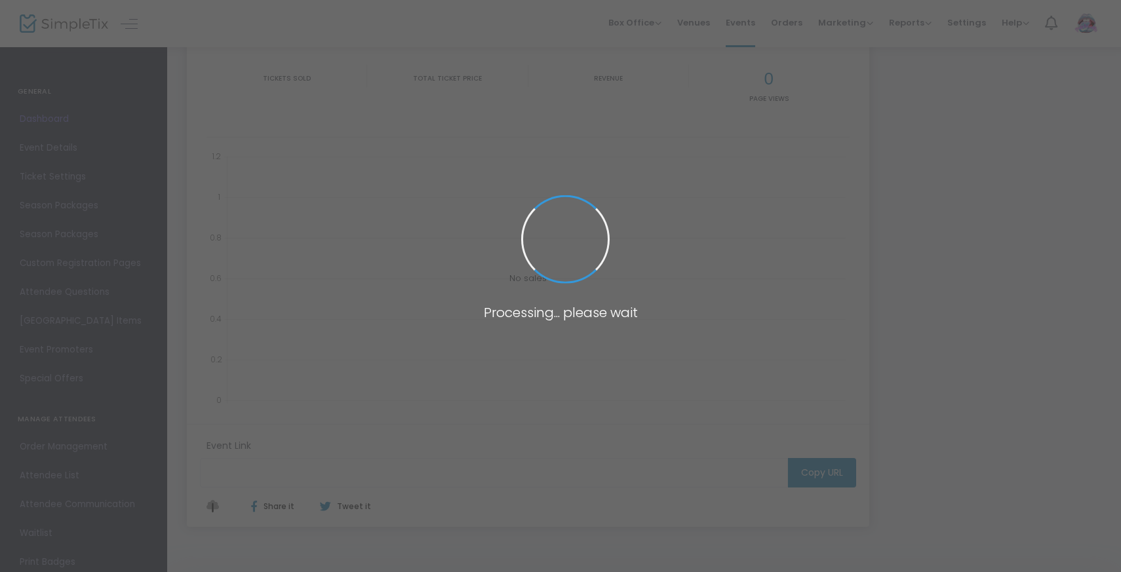
type input "[URL][DOMAIN_NAME]"
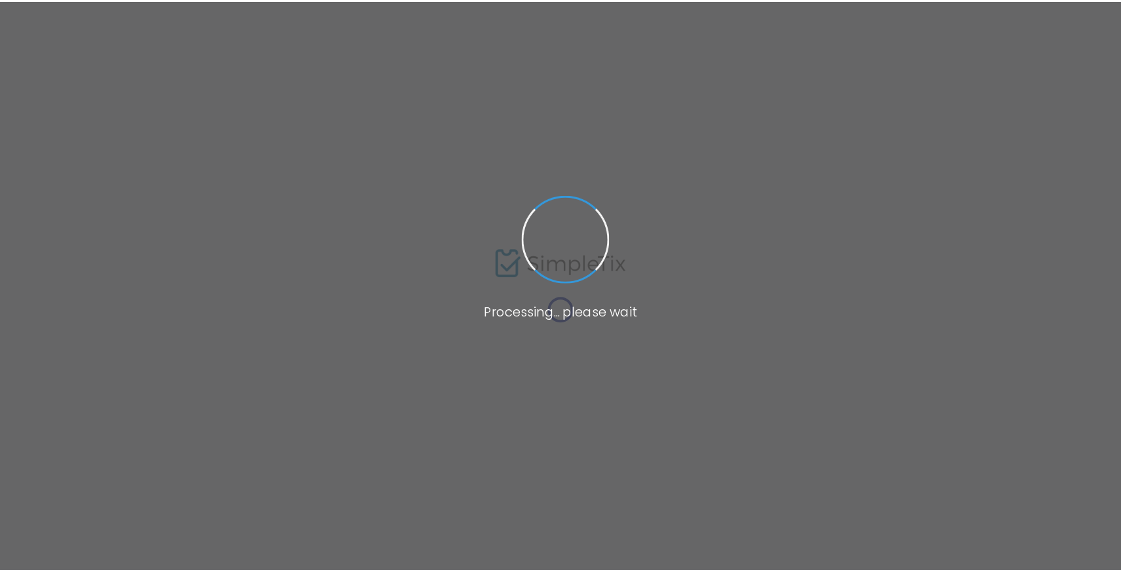
scroll to position [129, 0]
